Goal: Find specific page/section: Find specific page/section

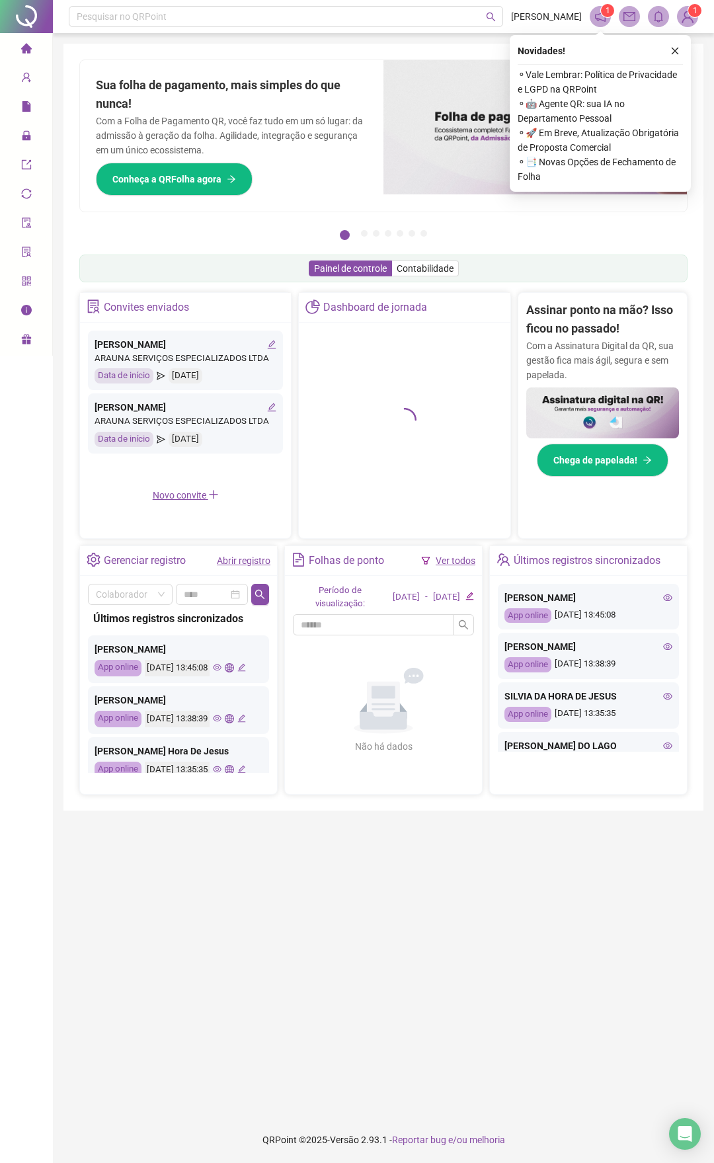
click at [670, 54] on button "button" at bounding box center [675, 51] width 16 height 16
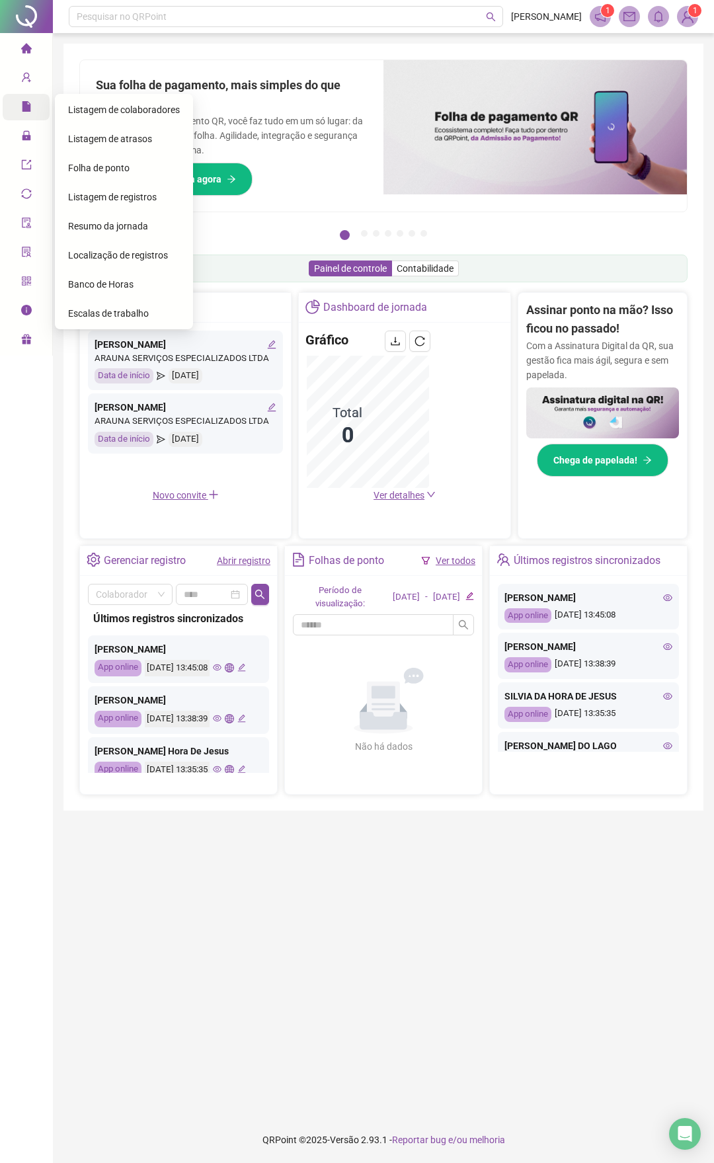
click at [33, 114] on span "Relatórios" at bounding box center [50, 108] width 59 height 26
click at [99, 164] on span "Folha de ponto" at bounding box center [98, 168] width 61 height 11
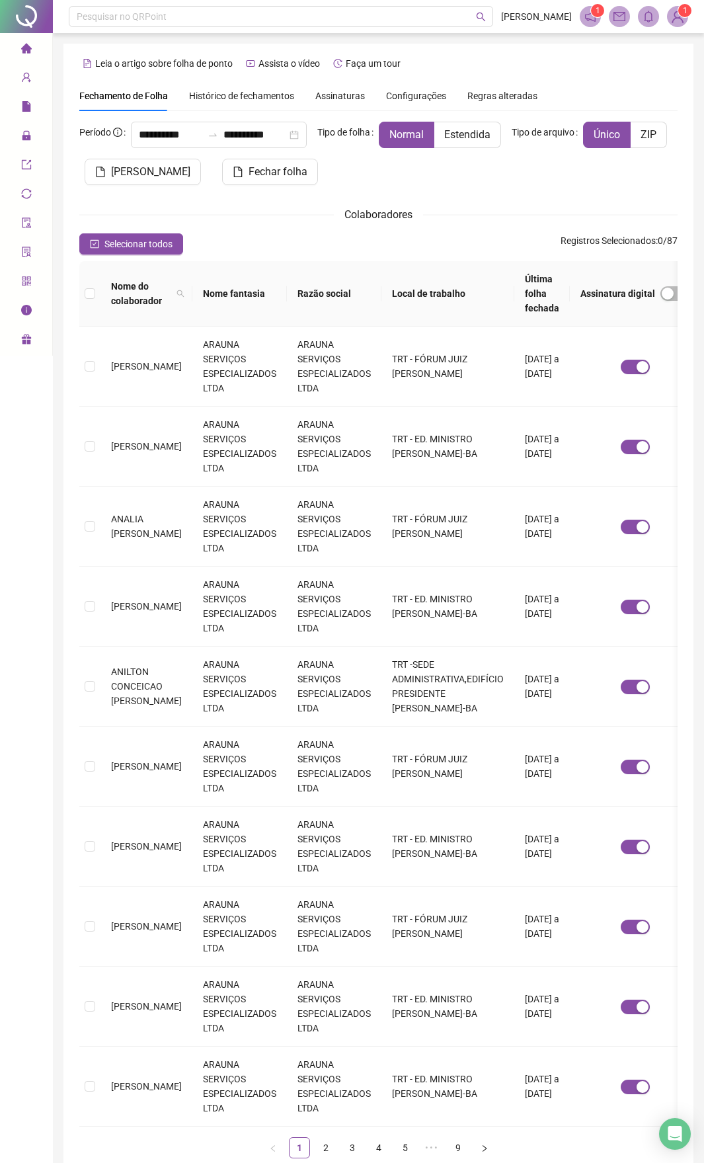
click at [32, 46] on div "Página inicial" at bounding box center [26, 50] width 11 height 28
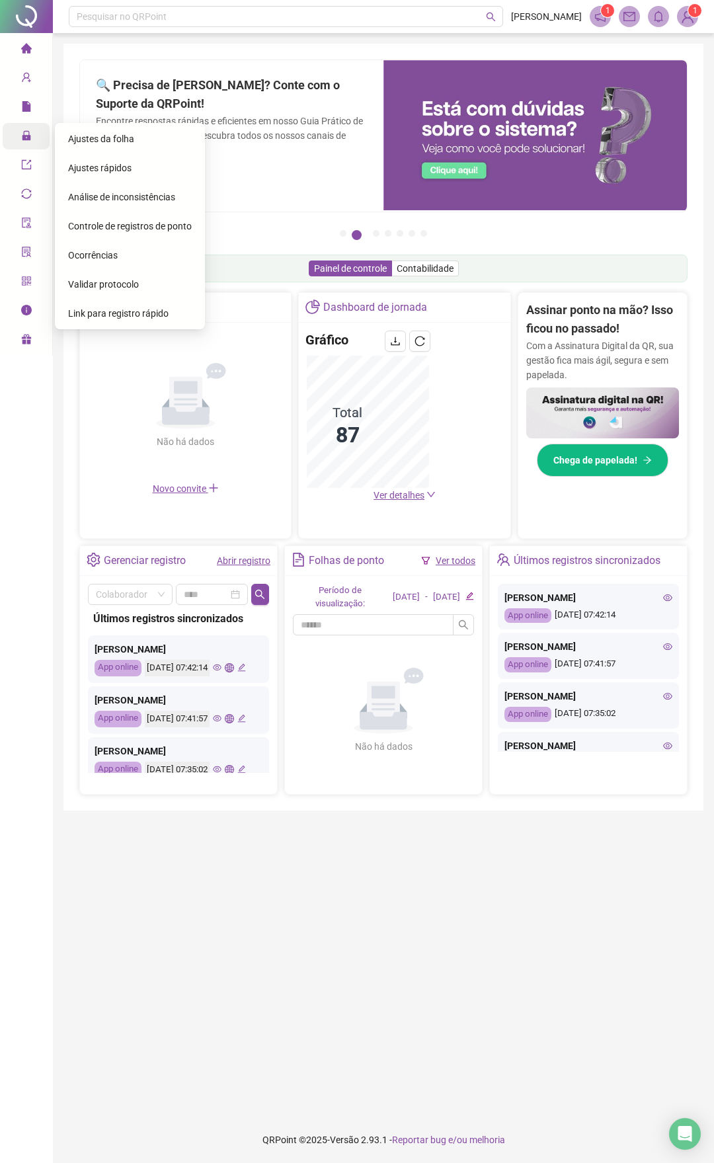
click at [83, 138] on span "Ajustes da folha" at bounding box center [101, 139] width 66 height 11
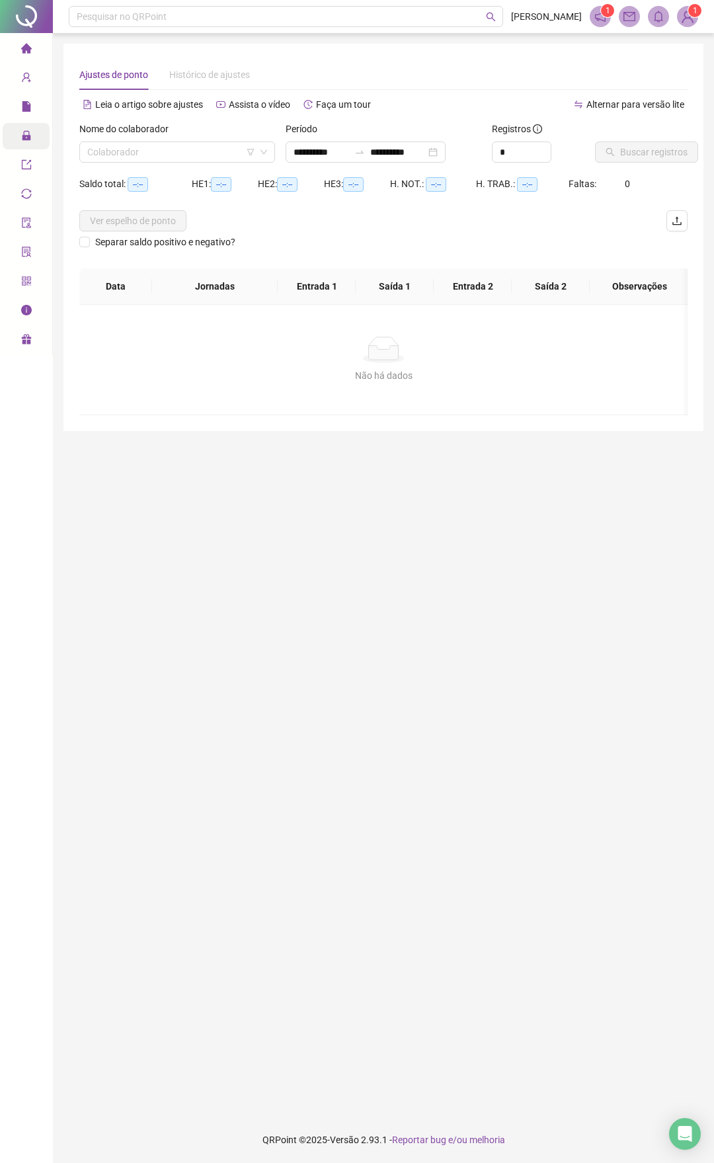
click at [28, 40] on span "home" at bounding box center [26, 50] width 11 height 26
